Goal: Find contact information: Obtain details needed to contact an individual or organization

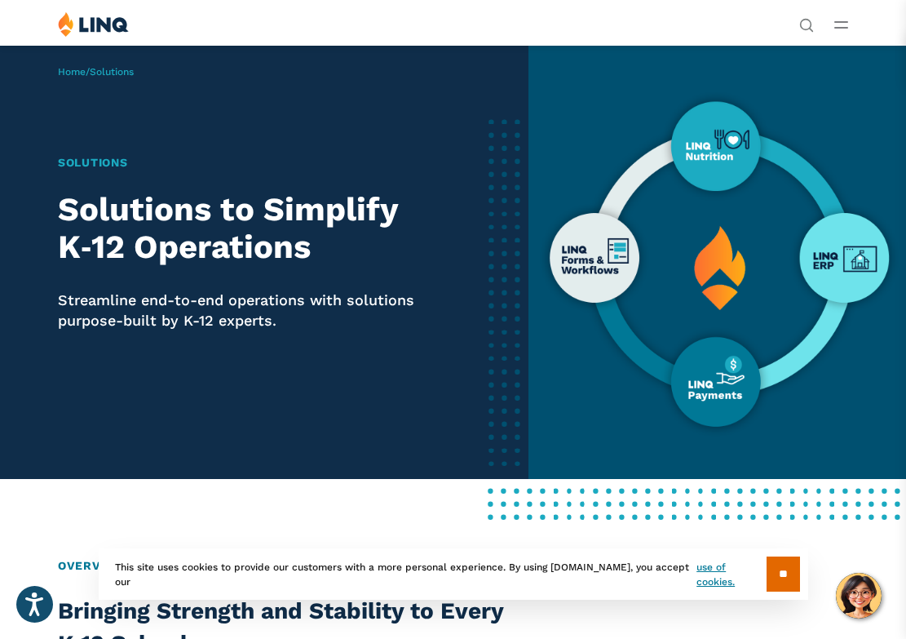
click at [847, 19] on button "Open Main Menu" at bounding box center [841, 24] width 14 height 18
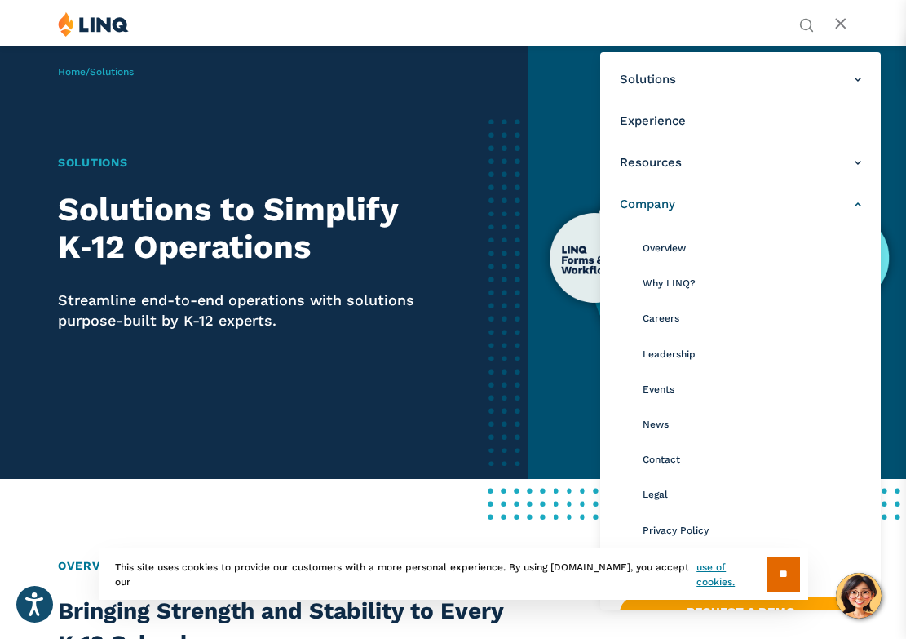
click at [860, 199] on link "Company" at bounding box center [740, 204] width 241 height 17
click at [678, 464] on span "Contact" at bounding box center [662, 458] width 38 height 11
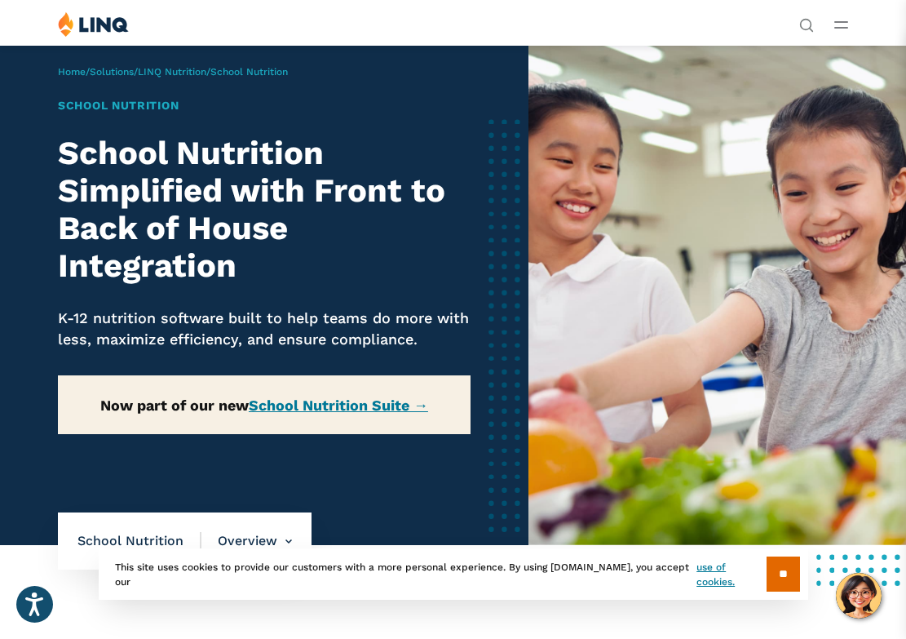
click at [111, 21] on img at bounding box center [93, 23] width 71 height 25
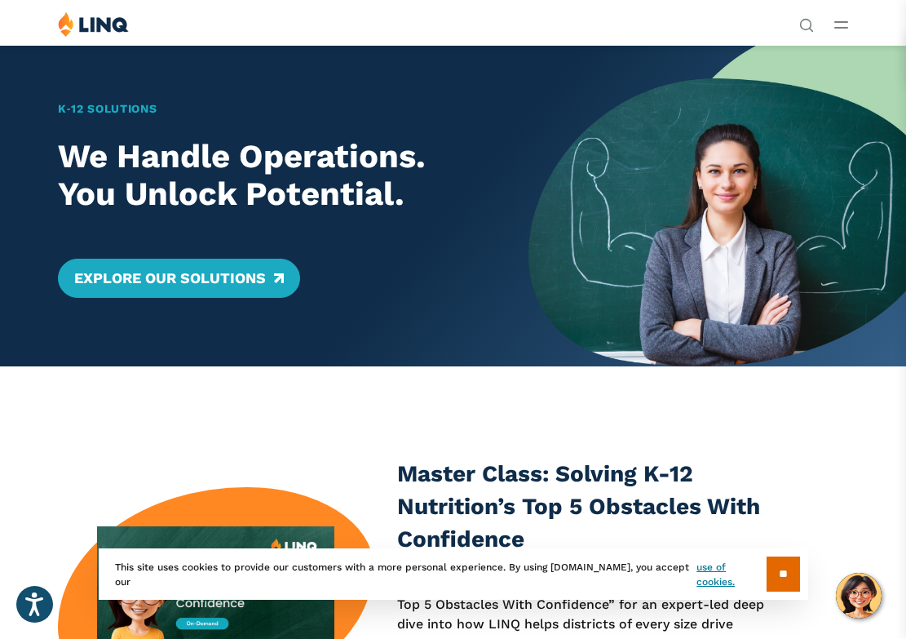
click at [844, 22] on line "Open Main Menu" at bounding box center [841, 22] width 12 height 0
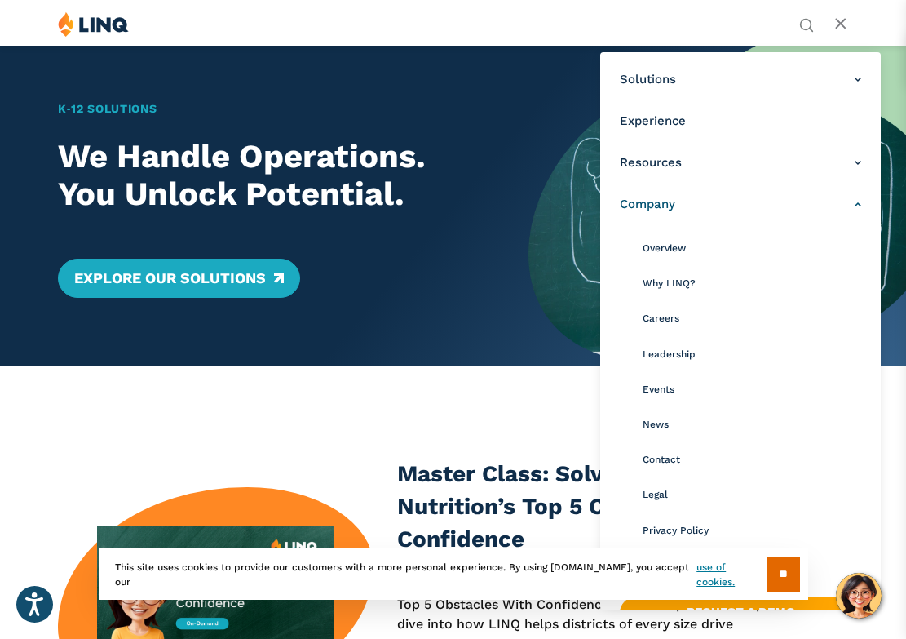
click at [673, 197] on span "Company" at bounding box center [647, 204] width 55 height 17
click at [659, 351] on span "Leadership" at bounding box center [669, 353] width 53 height 11
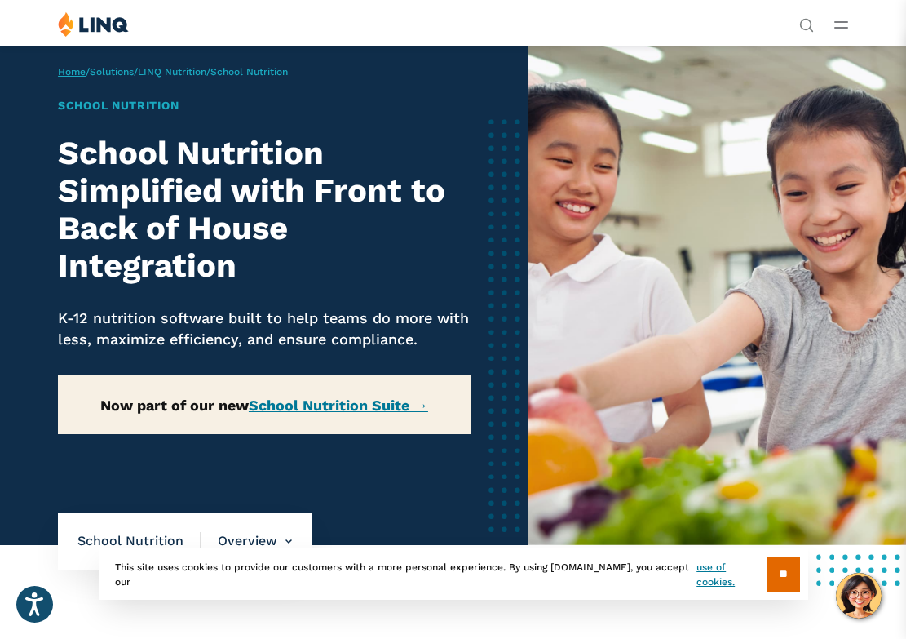
click at [77, 69] on link "Home" at bounding box center [72, 71] width 28 height 11
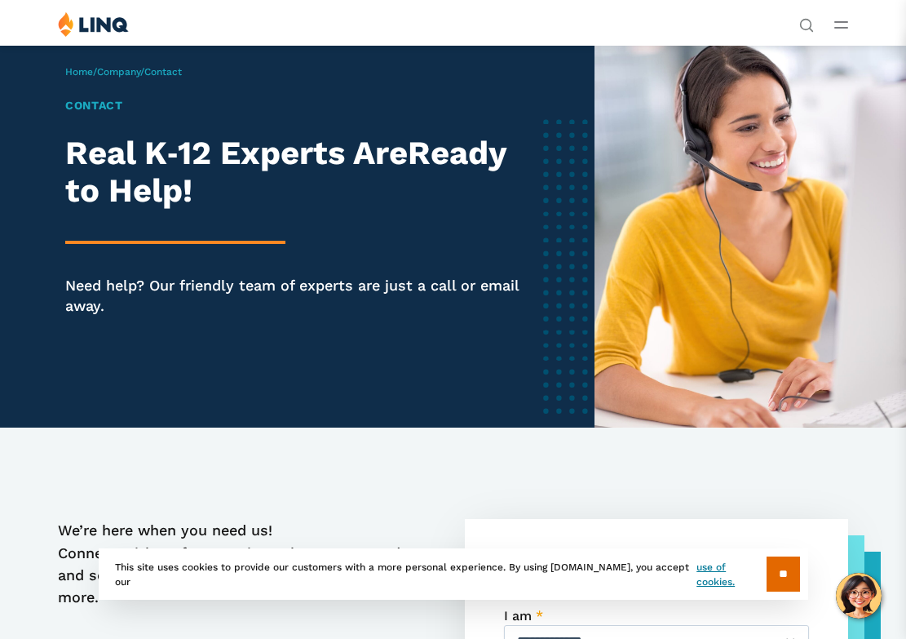
click at [835, 38] on div "Solutions Nutrition Overview NEW School Nutrition Suite School Nutrition State …" at bounding box center [453, 26] width 906 height 31
click at [835, 22] on line "Open Main Menu" at bounding box center [841, 22] width 12 height 0
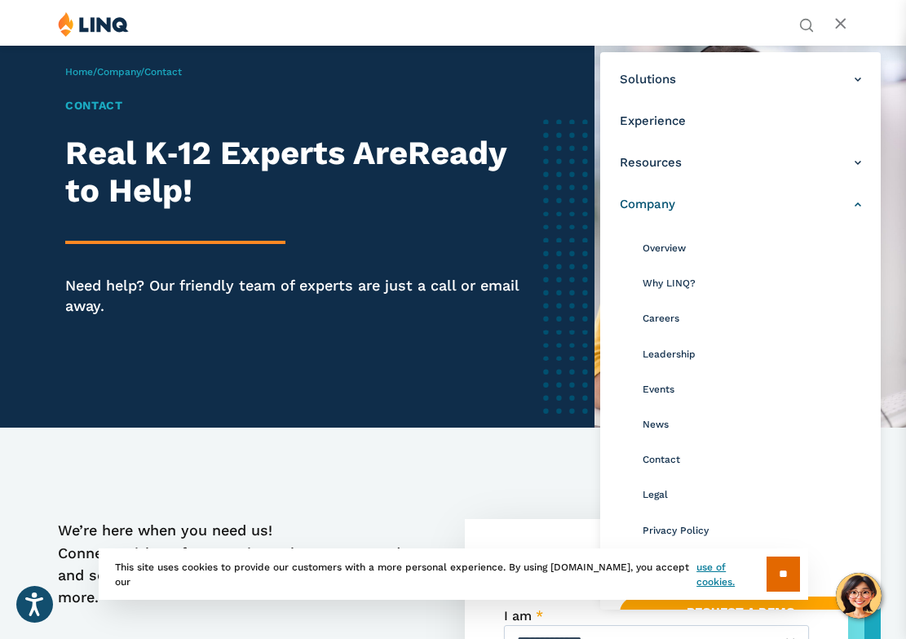
click at [856, 197] on link "Company" at bounding box center [740, 204] width 241 height 17
click at [690, 354] on span "Leadership" at bounding box center [669, 353] width 53 height 11
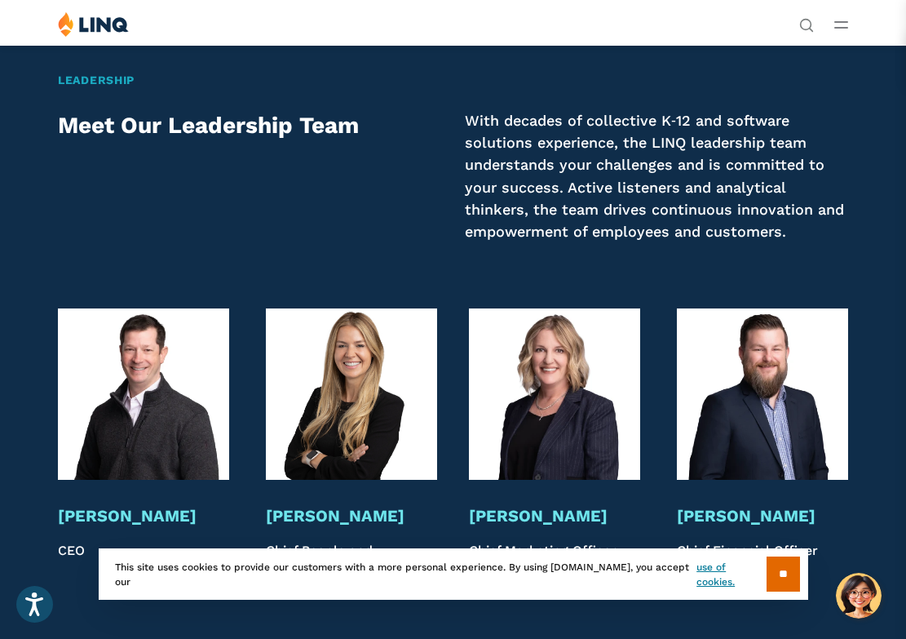
scroll to position [2869, 0]
